Goal: Information Seeking & Learning: Learn about a topic

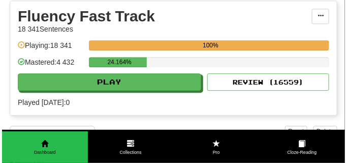
scroll to position [457, 0]
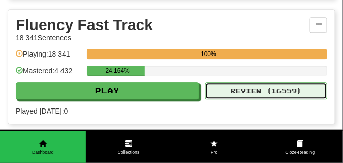
click at [235, 93] on button "Review ( 16559 )" at bounding box center [266, 90] width 122 height 17
select select "**"
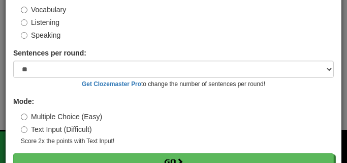
scroll to position [94, 0]
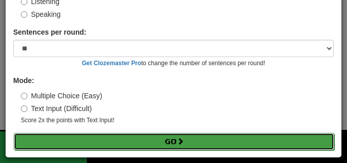
click at [185, 143] on button "Go" at bounding box center [174, 141] width 321 height 17
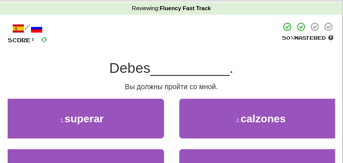
scroll to position [51, 0]
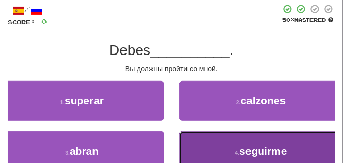
click at [204, 139] on button "4 . seguirme" at bounding box center [261, 151] width 164 height 40
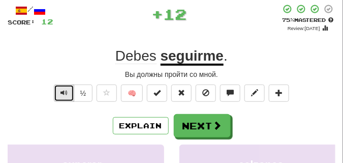
click at [67, 91] on button "Text-to-speech controls" at bounding box center [64, 92] width 20 height 17
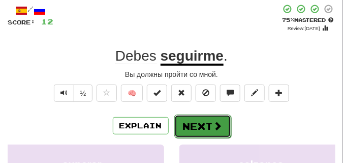
click at [221, 117] on button "Next" at bounding box center [202, 125] width 57 height 23
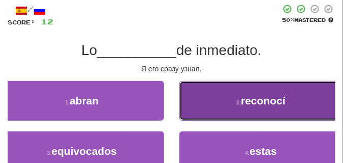
click at [240, 95] on button "2 . reconocí" at bounding box center [261, 101] width 164 height 40
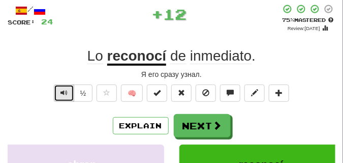
click at [69, 93] on button "Text-to-speech controls" at bounding box center [64, 92] width 20 height 17
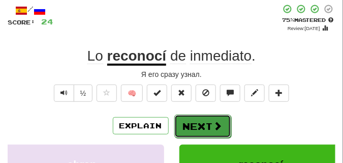
click at [189, 121] on button "Next" at bounding box center [202, 125] width 57 height 23
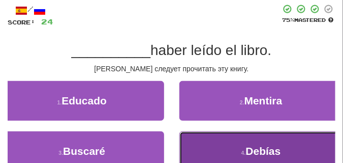
click at [226, 144] on button "4 . Debías" at bounding box center [261, 151] width 164 height 40
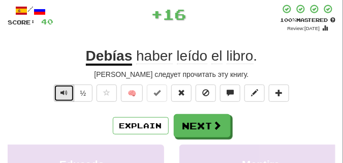
click at [66, 93] on span "Text-to-speech controls" at bounding box center [63, 92] width 7 height 7
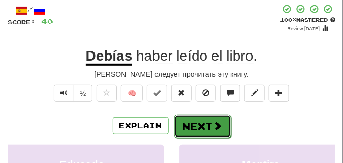
click at [204, 119] on button "Next" at bounding box center [202, 125] width 57 height 23
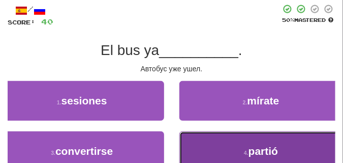
click at [251, 135] on button "4 . partió" at bounding box center [261, 151] width 164 height 40
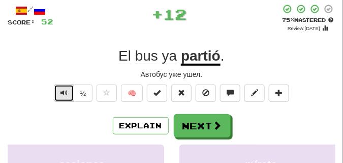
click at [67, 92] on span "Text-to-speech controls" at bounding box center [63, 92] width 7 height 7
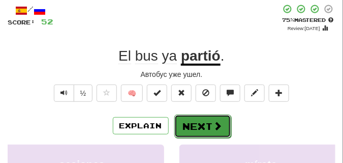
click at [203, 123] on button "Next" at bounding box center [202, 125] width 57 height 23
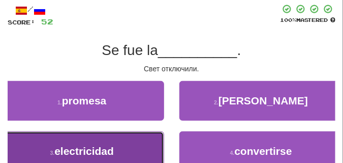
click at [115, 138] on button "3 . electricidad" at bounding box center [82, 151] width 164 height 40
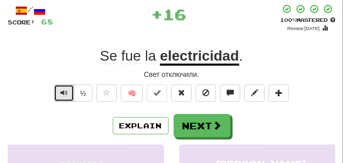
click at [70, 94] on button "Text-to-speech controls" at bounding box center [64, 92] width 20 height 17
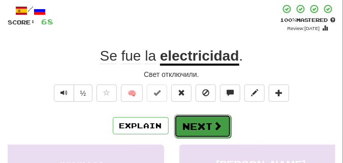
click at [193, 117] on button "Next" at bounding box center [202, 125] width 57 height 23
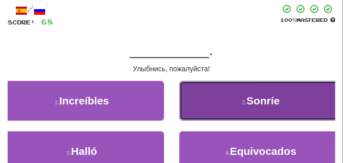
click at [226, 94] on button "2 . Sonríe" at bounding box center [261, 101] width 164 height 40
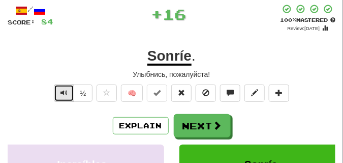
click at [60, 93] on span "Text-to-speech controls" at bounding box center [63, 92] width 7 height 7
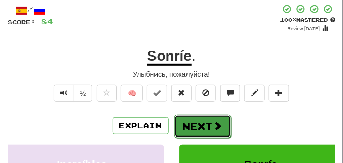
click at [187, 120] on button "Next" at bounding box center [202, 125] width 57 height 23
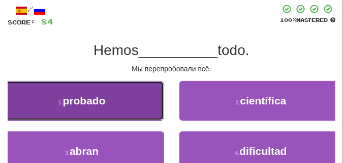
click at [122, 91] on button "1 . probado" at bounding box center [82, 101] width 164 height 40
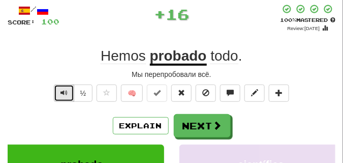
click at [59, 94] on button "Text-to-speech controls" at bounding box center [64, 92] width 20 height 17
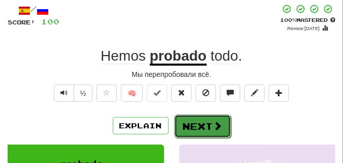
click at [202, 119] on button "Next" at bounding box center [202, 125] width 57 height 23
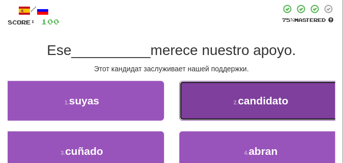
click at [271, 105] on span "candidato" at bounding box center [263, 100] width 50 height 12
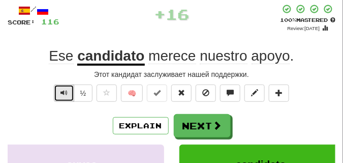
click at [67, 92] on button "Text-to-speech controls" at bounding box center [64, 92] width 20 height 17
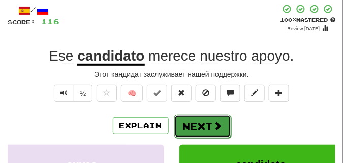
click at [190, 123] on button "Next" at bounding box center [202, 125] width 57 height 23
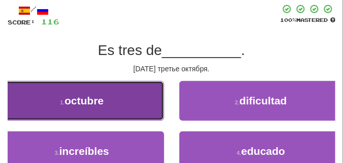
click at [140, 91] on button "1 . octubre" at bounding box center [82, 101] width 164 height 40
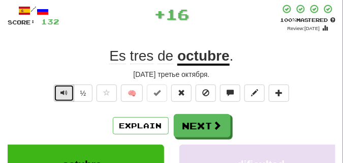
click at [64, 89] on span "Text-to-speech controls" at bounding box center [63, 92] width 7 height 7
click at [64, 90] on span "Text-to-speech controls" at bounding box center [63, 92] width 7 height 7
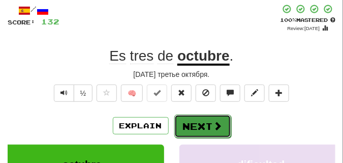
click at [220, 123] on span at bounding box center [217, 125] width 9 height 9
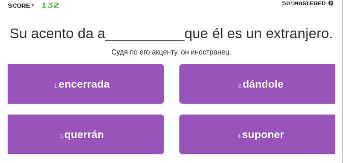
scroll to position [76, 0]
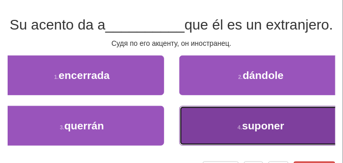
click at [205, 128] on button "4 . suponer" at bounding box center [261, 126] width 164 height 40
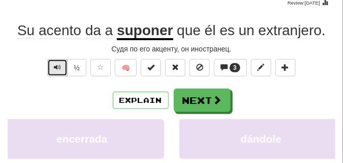
click at [57, 65] on span "Text-to-speech controls" at bounding box center [57, 66] width 7 height 7
click at [57, 66] on span "Text-to-speech controls" at bounding box center [57, 66] width 7 height 7
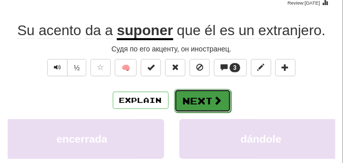
click at [185, 92] on button "Next" at bounding box center [202, 100] width 57 height 23
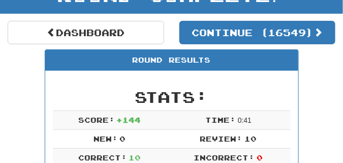
scroll to position [70, 0]
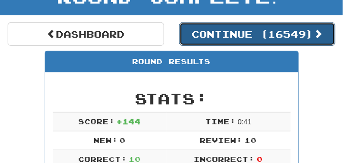
click at [228, 40] on button "Continue ( 16549 )" at bounding box center [257, 33] width 156 height 23
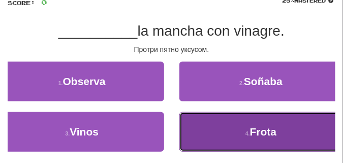
click at [205, 124] on button "4 . Frota" at bounding box center [261, 132] width 164 height 40
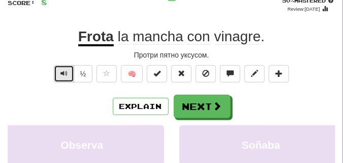
click at [60, 71] on span "Text-to-speech controls" at bounding box center [63, 73] width 7 height 7
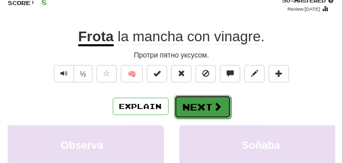
click at [191, 101] on button "Next" at bounding box center [202, 106] width 57 height 23
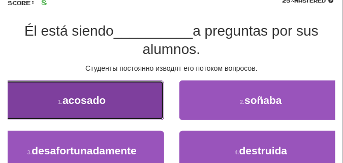
click at [154, 92] on button "1 . acosado" at bounding box center [82, 100] width 164 height 40
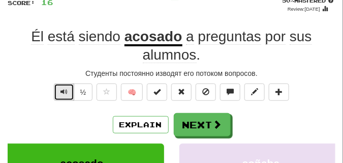
click at [63, 91] on span "Text-to-speech controls" at bounding box center [63, 91] width 7 height 7
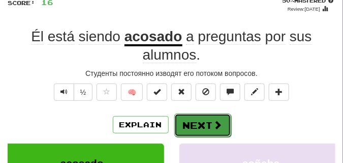
click at [215, 118] on button "Next" at bounding box center [202, 124] width 57 height 23
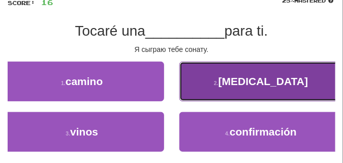
click at [206, 81] on button "2 . sonata" at bounding box center [261, 81] width 164 height 40
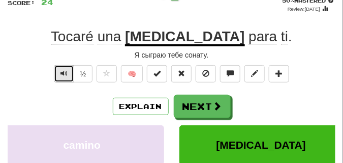
click at [62, 70] on span "Text-to-speech controls" at bounding box center [63, 73] width 7 height 7
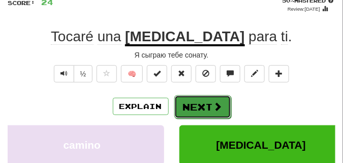
click at [200, 101] on button "Next" at bounding box center [202, 106] width 57 height 23
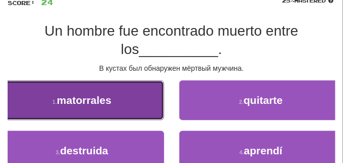
click at [89, 99] on span "matorrales" at bounding box center [84, 100] width 54 height 12
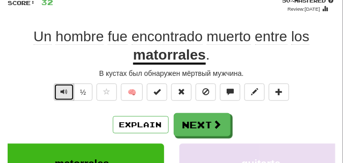
click at [66, 90] on span "Text-to-speech controls" at bounding box center [63, 91] width 7 height 7
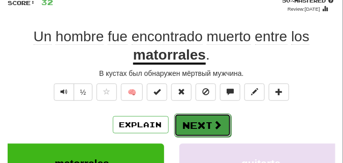
click at [193, 116] on button "Next" at bounding box center [202, 124] width 57 height 23
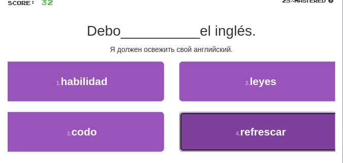
click at [193, 118] on button "4 . refrescar" at bounding box center [261, 132] width 164 height 40
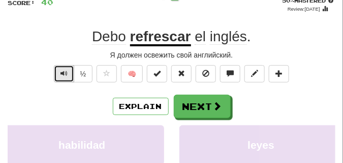
click at [61, 76] on span "Text-to-speech controls" at bounding box center [63, 73] width 7 height 7
click at [71, 75] on button "Text-to-speech controls" at bounding box center [64, 73] width 20 height 17
click at [70, 71] on button "Text-to-speech controls" at bounding box center [64, 73] width 20 height 17
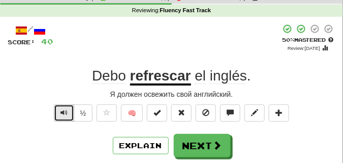
scroll to position [19, 0]
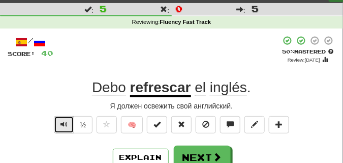
click at [60, 122] on span "Text-to-speech controls" at bounding box center [63, 123] width 7 height 7
click at [61, 122] on span "Text-to-speech controls" at bounding box center [63, 123] width 7 height 7
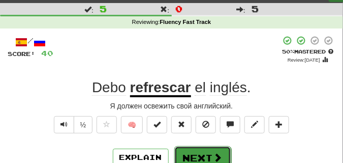
click at [191, 150] on button "Next" at bounding box center [202, 157] width 57 height 23
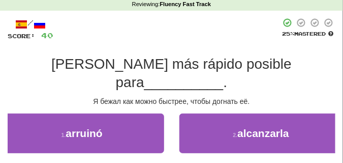
scroll to position [45, 0]
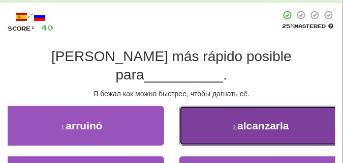
click at [247, 106] on button "2 . alcanzarla" at bounding box center [261, 126] width 164 height 40
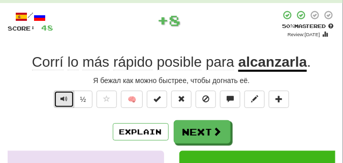
click at [64, 100] on span "Text-to-speech controls" at bounding box center [63, 98] width 7 height 7
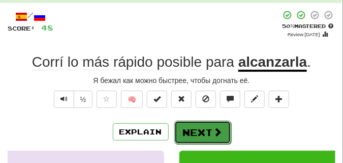
click at [200, 124] on button "Next" at bounding box center [202, 131] width 57 height 23
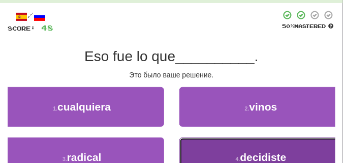
click at [220, 150] on button "4 . decidiste" at bounding box center [261, 157] width 164 height 40
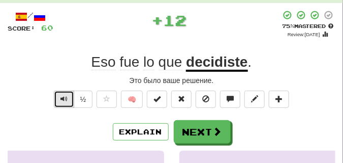
click at [66, 97] on span "Text-to-speech controls" at bounding box center [63, 98] width 7 height 7
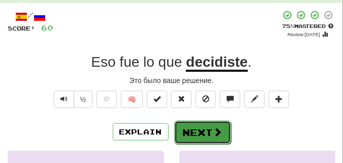
click at [203, 123] on button "Next" at bounding box center [202, 131] width 57 height 23
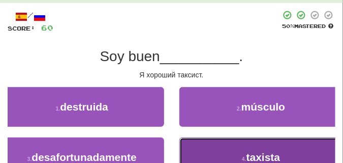
click at [190, 143] on button "4 . taxista" at bounding box center [261, 157] width 164 height 40
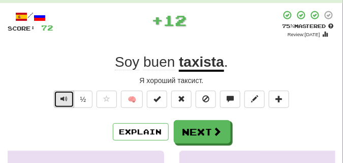
click at [62, 97] on span "Text-to-speech controls" at bounding box center [63, 98] width 7 height 7
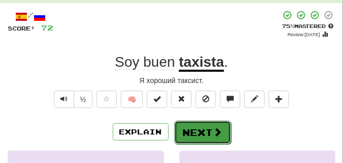
click at [205, 126] on button "Next" at bounding box center [202, 131] width 57 height 23
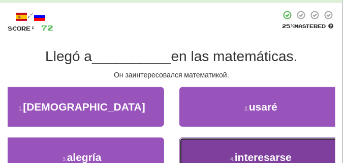
click at [205, 141] on button "4 . interesarse" at bounding box center [261, 157] width 164 height 40
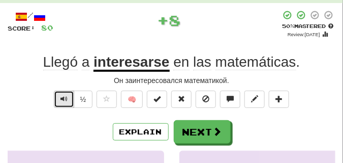
click at [65, 97] on span "Text-to-speech controls" at bounding box center [63, 98] width 7 height 7
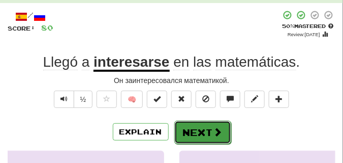
click at [199, 124] on button "Next" at bounding box center [202, 131] width 57 height 23
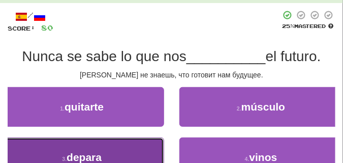
click at [123, 150] on button "3 . depara" at bounding box center [82, 157] width 164 height 40
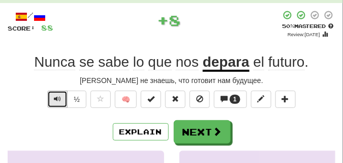
click at [55, 100] on span "Text-to-speech controls" at bounding box center [57, 98] width 7 height 7
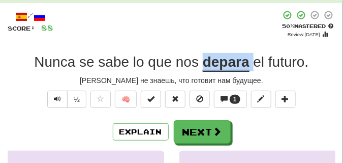
drag, startPoint x: 204, startPoint y: 66, endPoint x: 253, endPoint y: 67, distance: 49.8
click at [253, 67] on div "Nunca se sabe lo que nos depara el futuro ." at bounding box center [172, 62] width 328 height 18
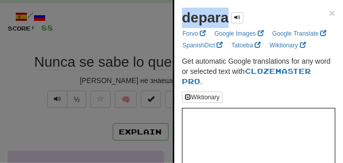
drag, startPoint x: 182, startPoint y: 22, endPoint x: 230, endPoint y: 24, distance: 48.3
click at [229, 24] on strong "depara" at bounding box center [205, 18] width 47 height 16
copy strong "depara"
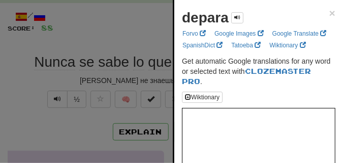
click at [135, 31] on div at bounding box center [171, 81] width 343 height 163
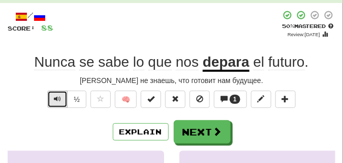
click at [62, 95] on button "Text-to-speech controls" at bounding box center [57, 98] width 20 height 17
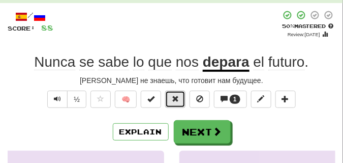
click at [173, 100] on span at bounding box center [175, 98] width 7 height 7
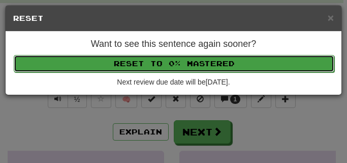
click at [170, 63] on button "Reset to 0% Mastered" at bounding box center [174, 63] width 321 height 17
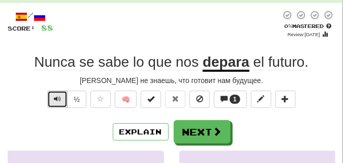
click at [58, 99] on span "Text-to-speech controls" at bounding box center [57, 98] width 7 height 7
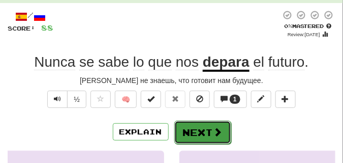
click at [207, 125] on button "Next" at bounding box center [202, 131] width 57 height 23
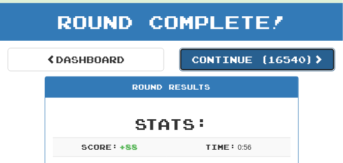
click at [225, 61] on button "Continue ( 16540 )" at bounding box center [257, 59] width 156 height 23
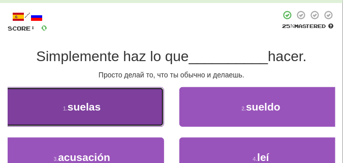
click at [83, 107] on span "suelas" at bounding box center [84, 107] width 33 height 12
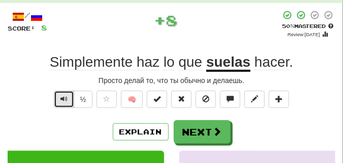
click at [63, 97] on span "Text-to-speech controls" at bounding box center [63, 98] width 7 height 7
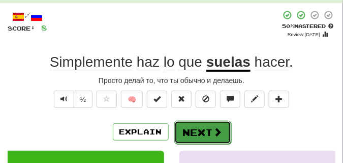
click at [198, 124] on button "Next" at bounding box center [202, 131] width 57 height 23
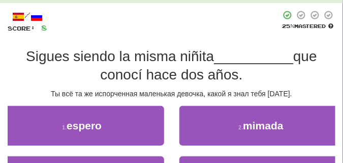
scroll to position [70, 0]
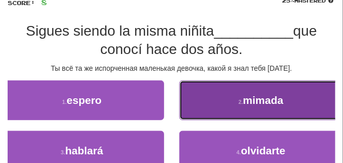
click at [222, 101] on button "2 . mimada" at bounding box center [261, 100] width 164 height 40
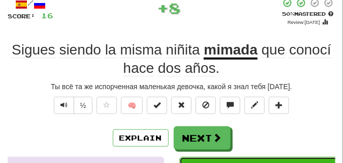
scroll to position [45, 0]
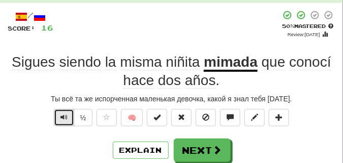
click at [68, 113] on button "Text-to-speech controls" at bounding box center [64, 117] width 20 height 17
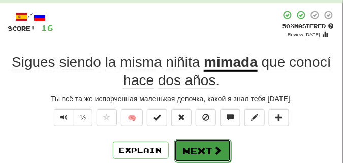
click at [188, 146] on button "Next" at bounding box center [202, 150] width 57 height 23
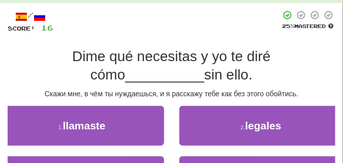
scroll to position [95, 0]
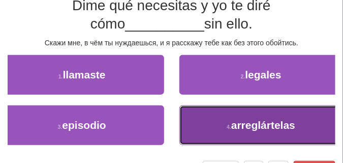
click at [227, 125] on small "4 ." at bounding box center [229, 126] width 5 height 6
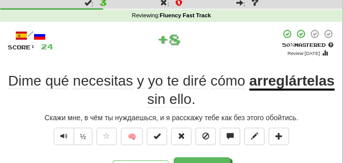
scroll to position [24, 0]
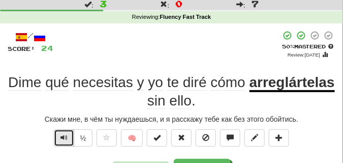
click at [62, 136] on span "Text-to-speech controls" at bounding box center [63, 137] width 7 height 7
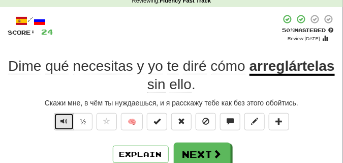
scroll to position [50, 0]
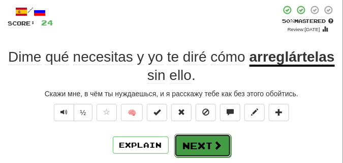
click at [185, 139] on button "Next" at bounding box center [202, 145] width 57 height 23
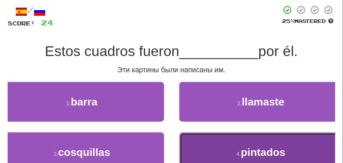
click at [245, 141] on button "4 . pintados" at bounding box center [261, 152] width 164 height 40
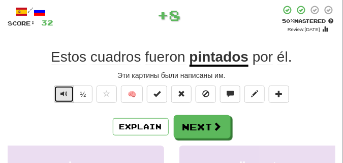
click at [63, 95] on span "Text-to-speech controls" at bounding box center [63, 93] width 7 height 7
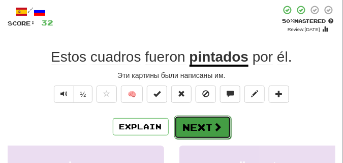
click at [213, 126] on span at bounding box center [217, 126] width 9 height 9
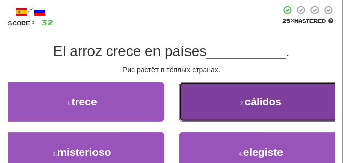
click at [233, 97] on button "2 . cálidos" at bounding box center [261, 102] width 164 height 40
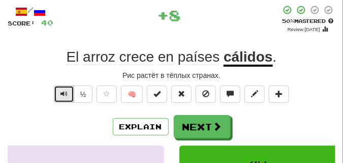
click at [60, 91] on span "Text-to-speech controls" at bounding box center [63, 93] width 7 height 7
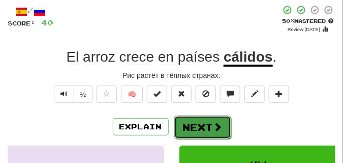
click at [199, 121] on button "Next" at bounding box center [202, 126] width 57 height 23
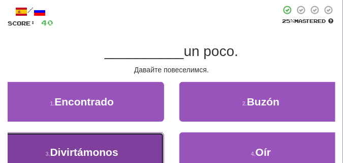
click at [115, 142] on button "3 . Divirtámonos" at bounding box center [82, 152] width 164 height 40
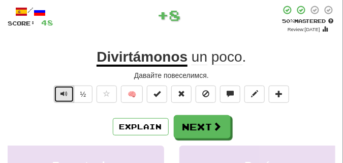
click at [68, 90] on button "Text-to-speech controls" at bounding box center [64, 93] width 20 height 17
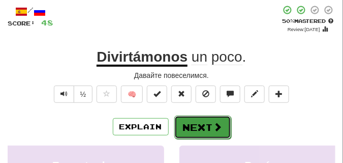
click at [193, 121] on button "Next" at bounding box center [202, 126] width 57 height 23
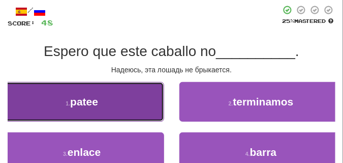
click at [116, 101] on button "1 . patee" at bounding box center [82, 102] width 164 height 40
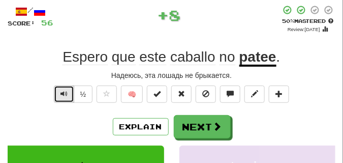
click at [59, 92] on button "Text-to-speech controls" at bounding box center [64, 93] width 20 height 17
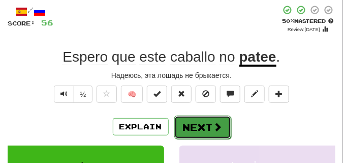
click at [193, 120] on button "Next" at bounding box center [202, 126] width 57 height 23
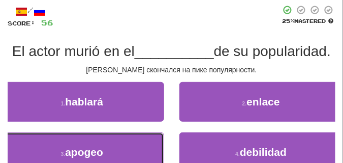
drag, startPoint x: 107, startPoint y: 144, endPoint x: 106, endPoint y: 138, distance: 5.6
click at [107, 144] on button "3 . apogeo" at bounding box center [82, 152] width 164 height 40
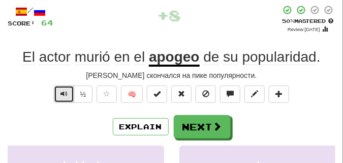
click at [61, 94] on span "Text-to-speech controls" at bounding box center [63, 93] width 7 height 7
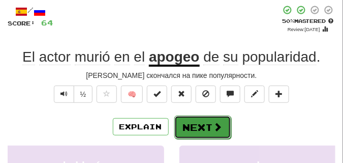
click at [207, 119] on button "Next" at bounding box center [202, 126] width 57 height 23
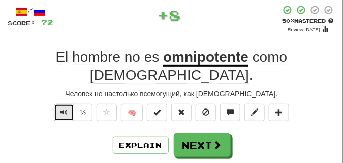
click at [69, 104] on button "Text-to-speech controls" at bounding box center [64, 112] width 20 height 17
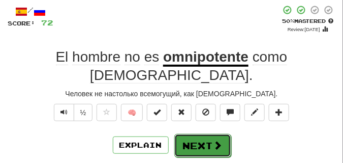
click at [215, 140] on span at bounding box center [217, 144] width 9 height 9
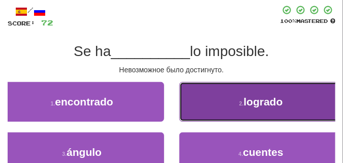
click at [231, 109] on button "2 . logrado" at bounding box center [261, 102] width 164 height 40
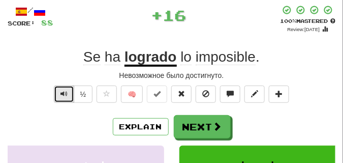
click at [64, 91] on span "Text-to-speech controls" at bounding box center [63, 93] width 7 height 7
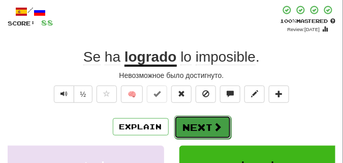
click at [208, 119] on button "Next" at bounding box center [202, 126] width 57 height 23
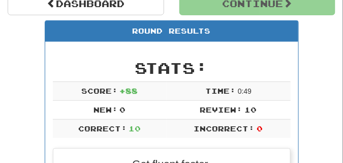
scroll to position [94, 0]
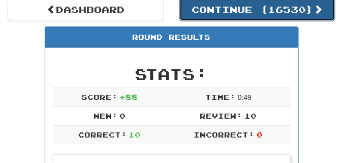
click at [238, 13] on button "Continue ( 16530 )" at bounding box center [257, 9] width 156 height 23
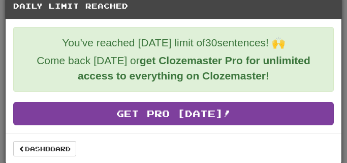
scroll to position [18, 0]
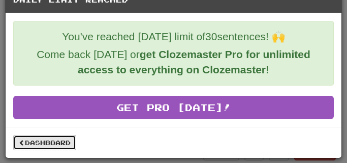
click at [57, 140] on link "Dashboard" at bounding box center [44, 142] width 63 height 15
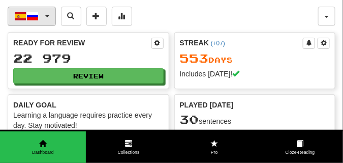
click at [46, 17] on button "Español / Русский" at bounding box center [32, 16] width 48 height 19
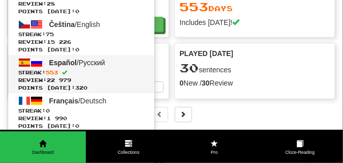
scroll to position [25, 0]
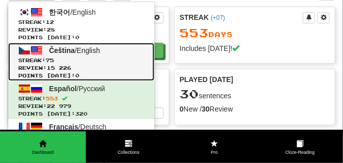
click at [63, 55] on link "Čeština / English Streak: 75 Review: 15 226 Points today: 0" at bounding box center [81, 62] width 146 height 38
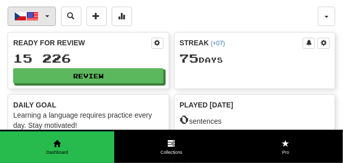
click at [48, 15] on span "button" at bounding box center [47, 16] width 4 height 2
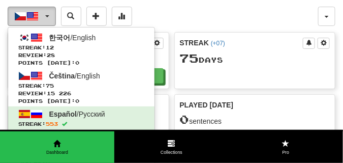
click at [48, 15] on span "button" at bounding box center [47, 16] width 4 height 2
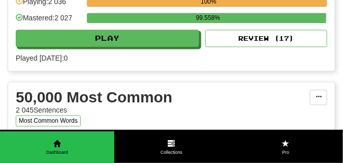
scroll to position [1067, 0]
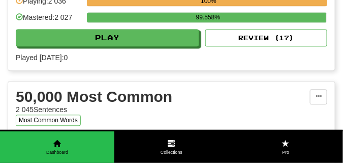
click at [286, 63] on div "20,000 Most Common 2 036 Sentences Most Common Words Manage Sentences Unpin fro…" at bounding box center [171, 7] width 327 height 125
